Goal: Information Seeking & Learning: Learn about a topic

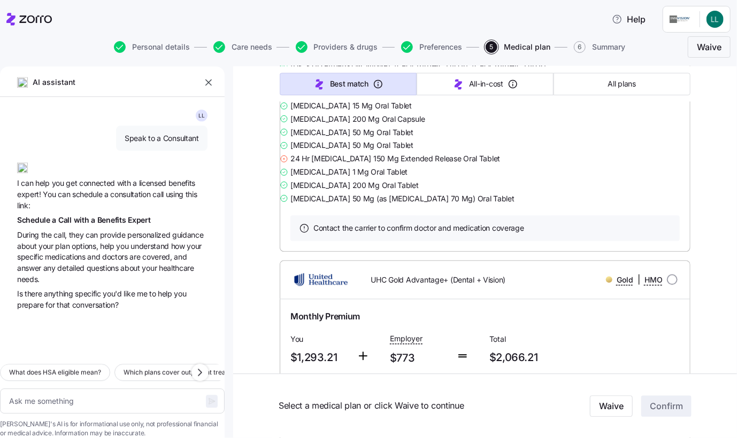
scroll to position [12224, 0]
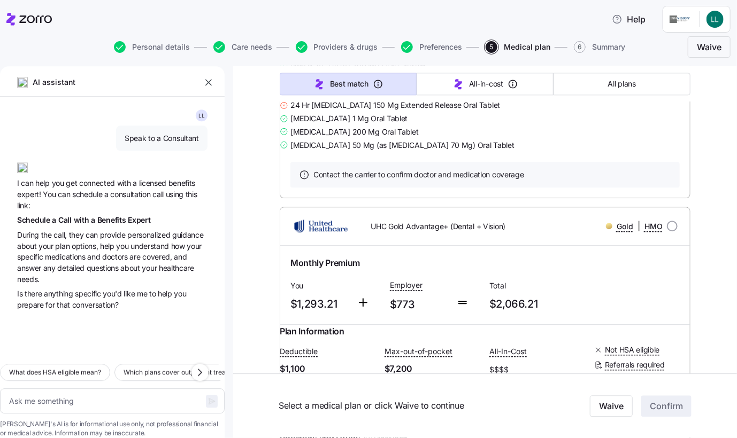
click at [329, 47] on span "Providers & drugs" at bounding box center [346, 46] width 64 height 7
type textarea "x"
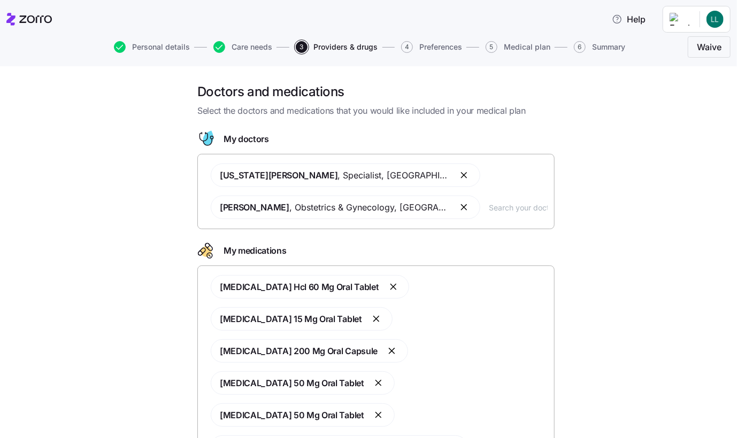
click at [503, 211] on input "text" at bounding box center [518, 208] width 59 height 12
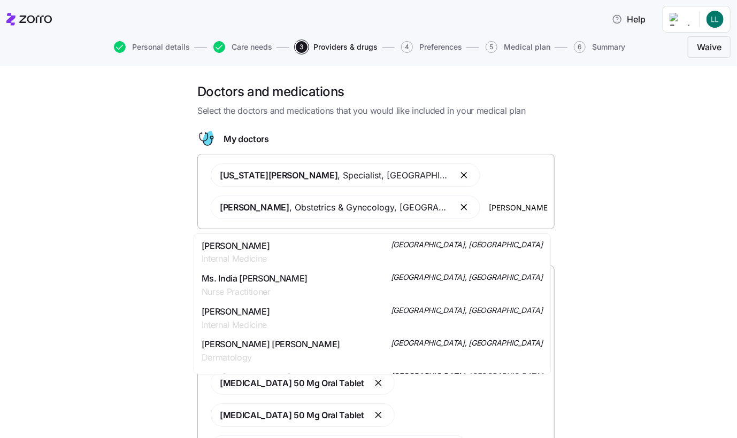
type input "Indumathi Bendi"
click at [256, 258] on span "Internal Medicine" at bounding box center [236, 258] width 68 height 13
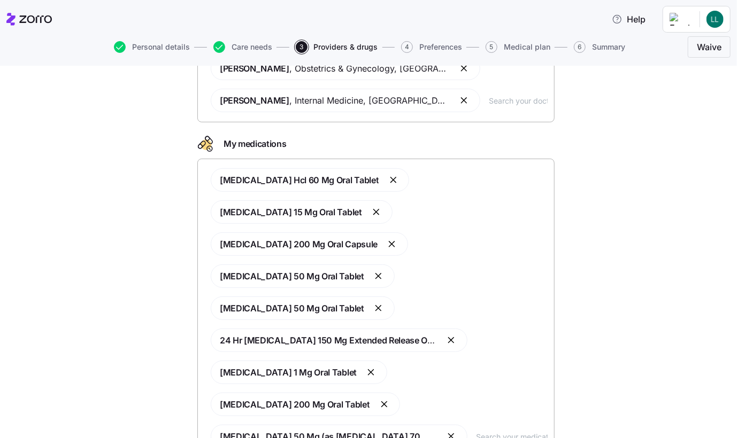
scroll to position [141, 0]
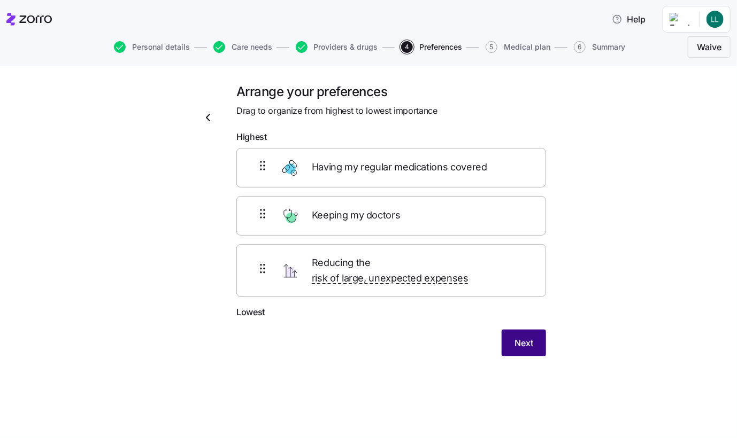
click at [522, 337] on span "Next" at bounding box center [523, 343] width 19 height 13
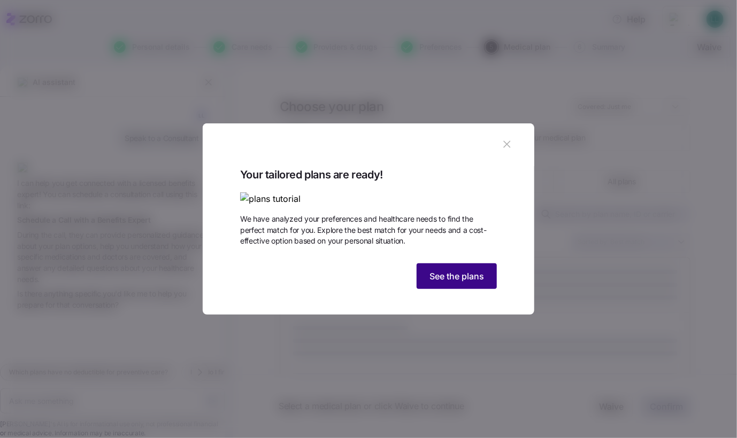
click at [486, 289] on button "See the plans" at bounding box center [457, 277] width 80 height 26
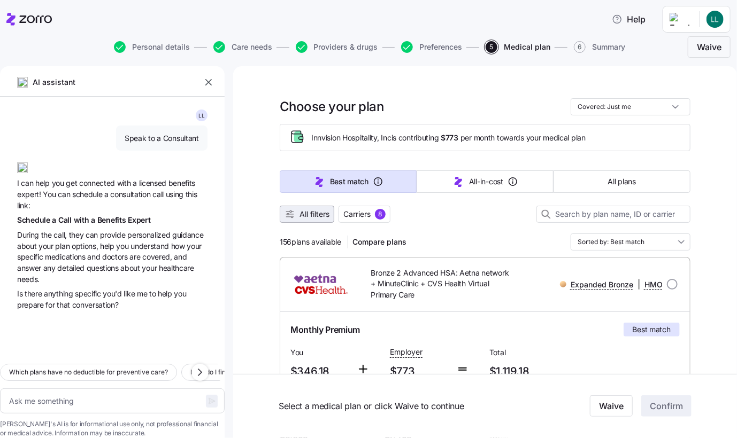
click at [312, 213] on span "All filters" at bounding box center [314, 214] width 30 height 11
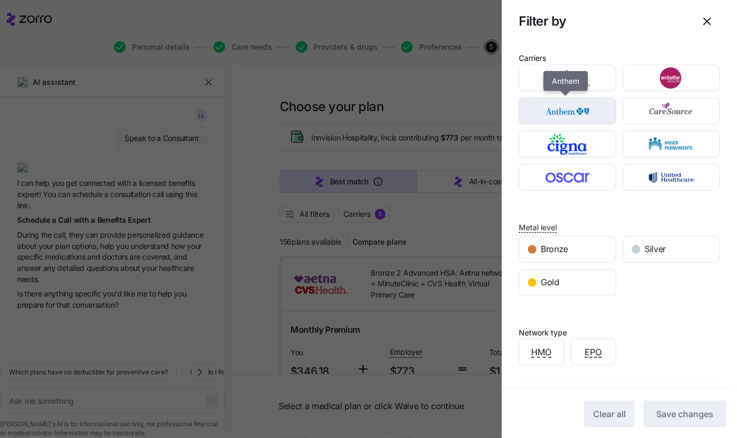
click at [557, 116] on img "button" at bounding box center [567, 111] width 79 height 21
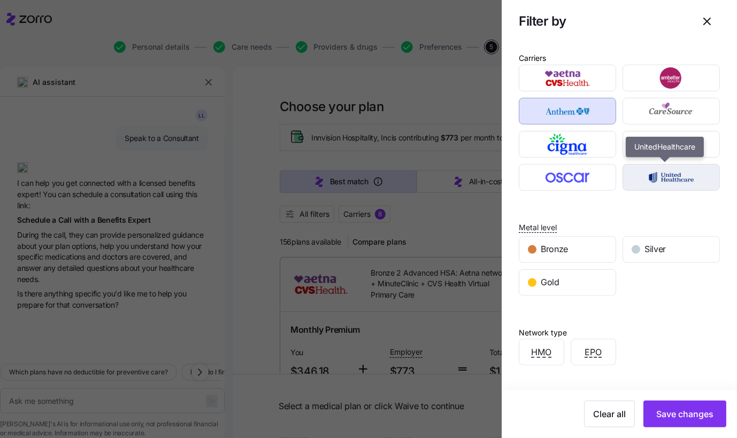
click at [669, 181] on img "button" at bounding box center [671, 177] width 79 height 21
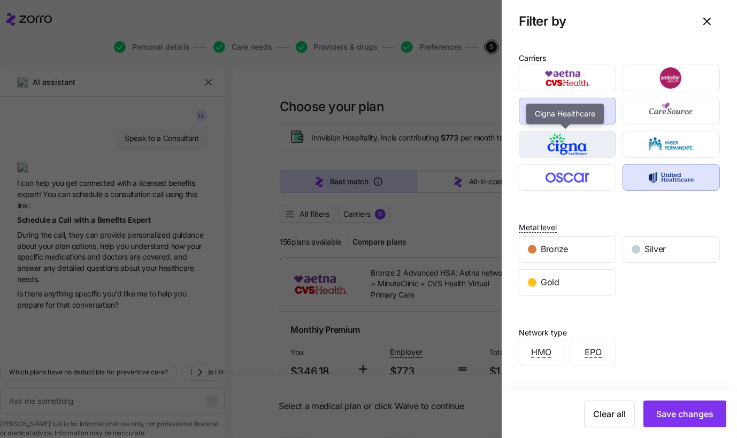
click at [594, 145] on img "button" at bounding box center [567, 144] width 79 height 21
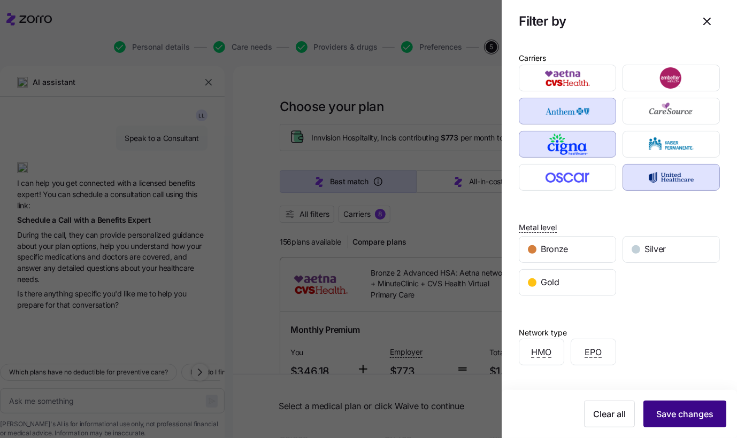
click at [672, 410] on span "Save changes" at bounding box center [684, 414] width 57 height 13
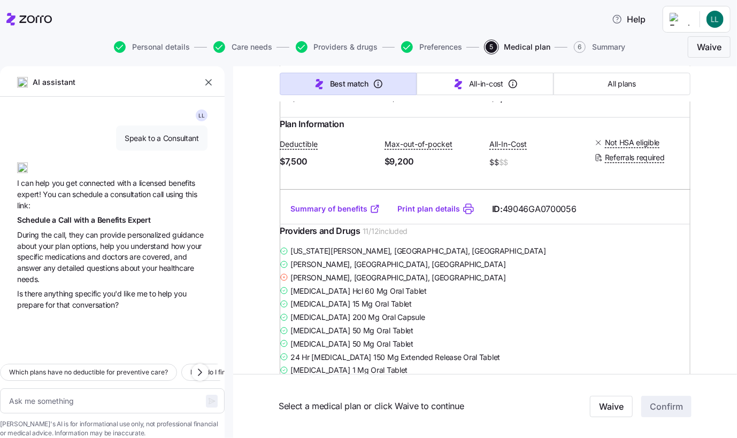
scroll to position [1604, 0]
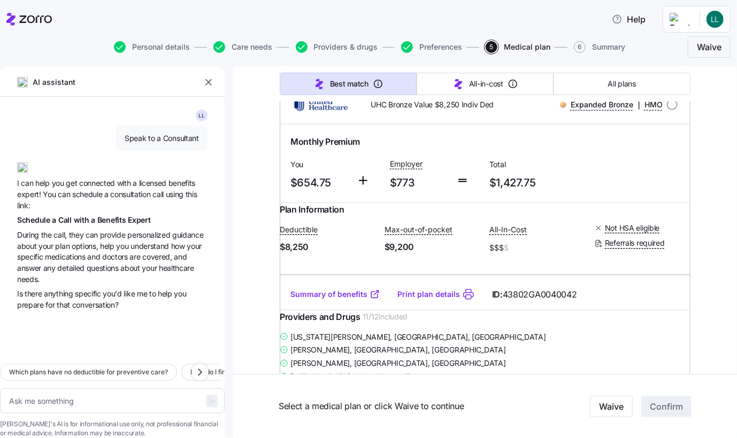
type textarea "x"
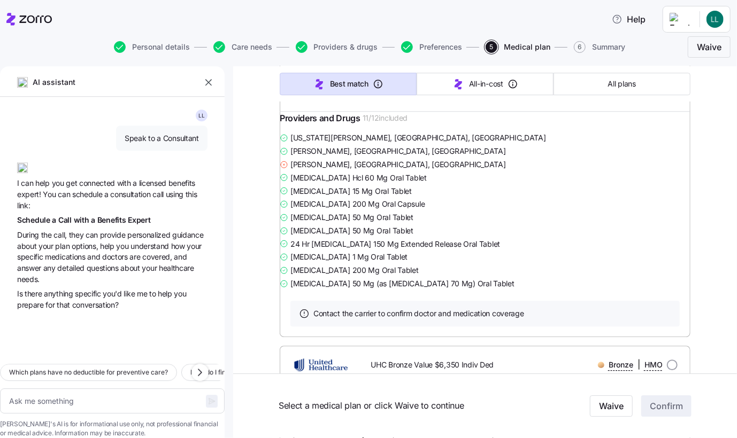
scroll to position [3102, 0]
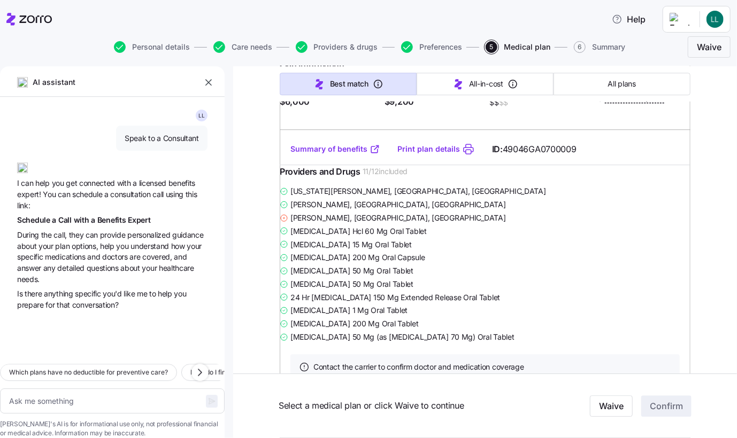
click at [319, 155] on link "Summary of benefits" at bounding box center [335, 149] width 90 height 11
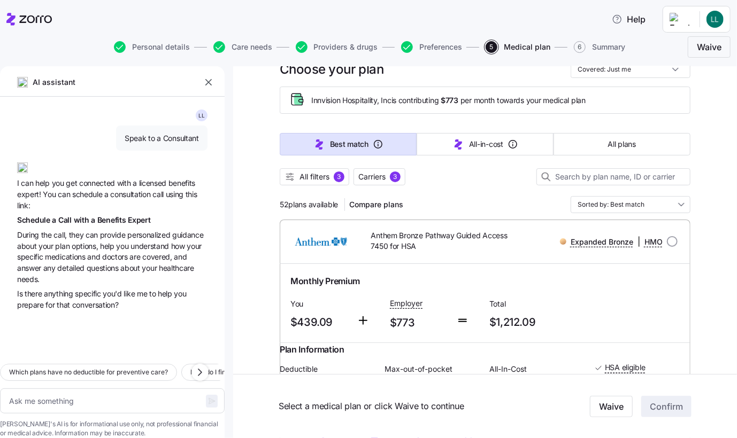
scroll to position [53, 0]
